Goal: Information Seeking & Learning: Learn about a topic

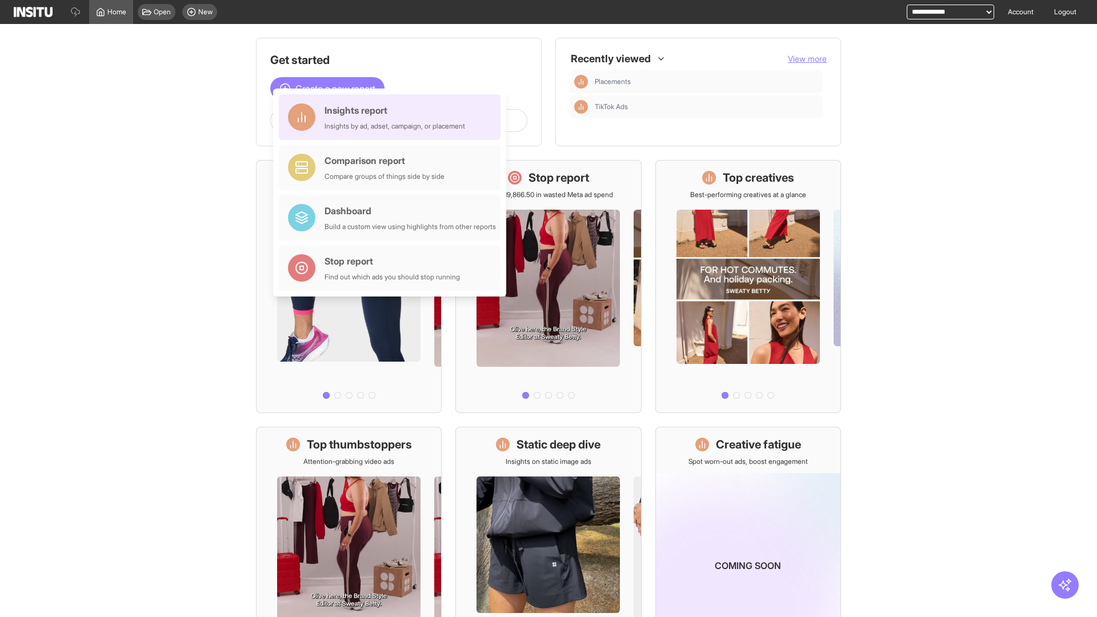
click at [393, 117] on div "Insights report Insights by ad, adset, campaign, or placement" at bounding box center [395, 116] width 141 height 27
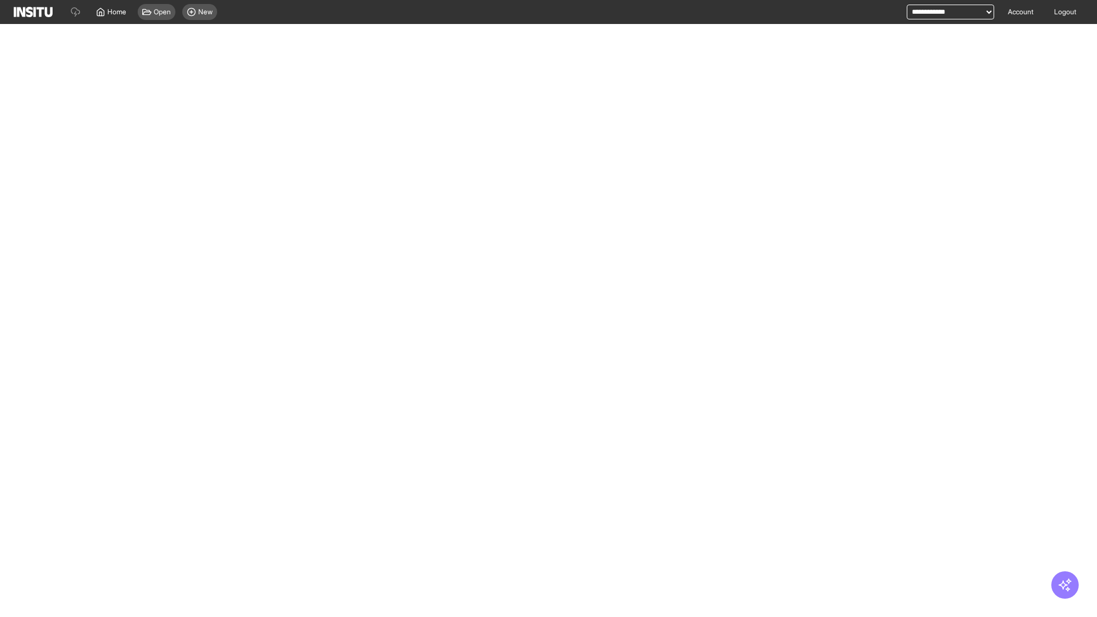
select select "**"
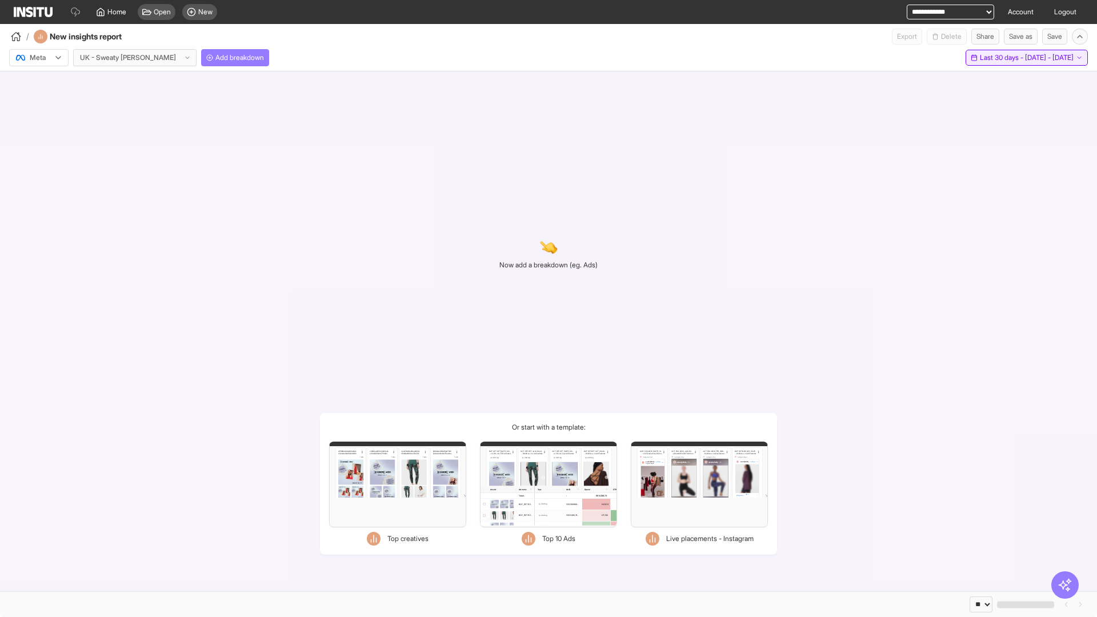
click at [1005, 58] on span "Last 30 days - [DATE] - [DATE]" at bounding box center [1027, 57] width 94 height 9
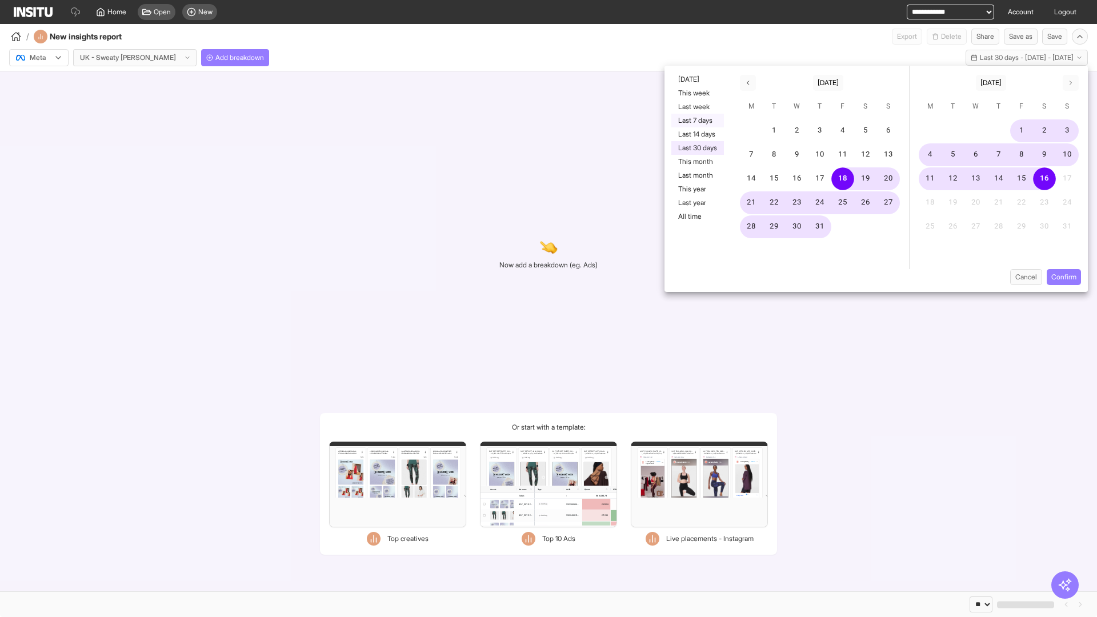
click at [697, 121] on button "Last 7 days" at bounding box center [698, 121] width 53 height 14
